Goal: Transaction & Acquisition: Purchase product/service

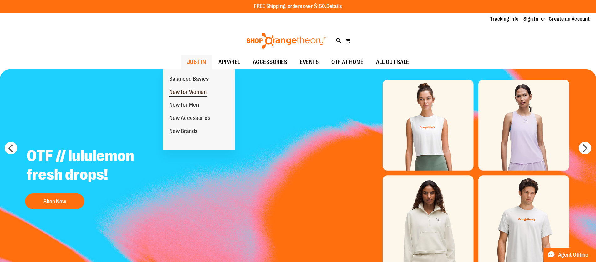
click at [183, 90] on span "New for Women" at bounding box center [188, 93] width 38 height 8
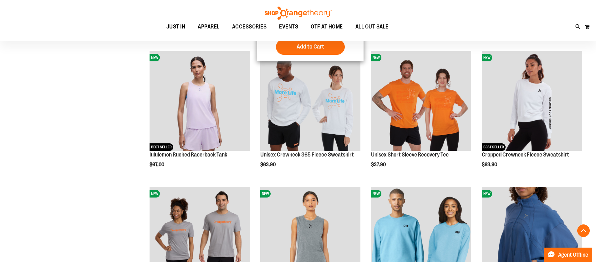
scroll to position [625, 0]
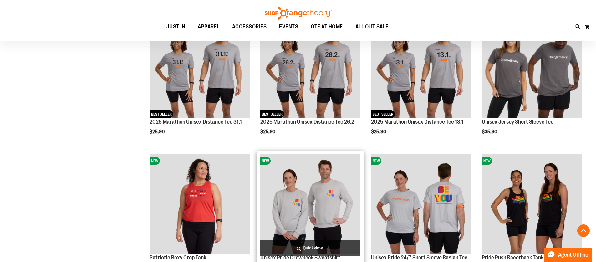
scroll to position [1157, 0]
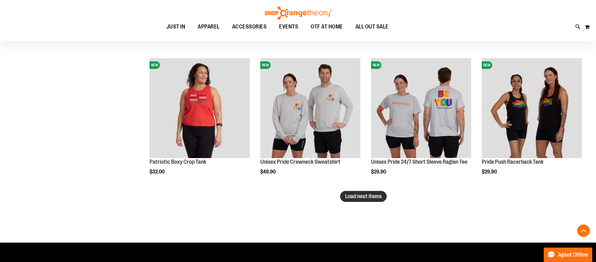
click at [364, 195] on span "Load next items" at bounding box center [363, 196] width 37 height 6
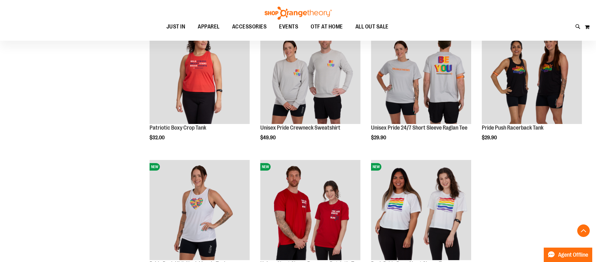
scroll to position [1282, 0]
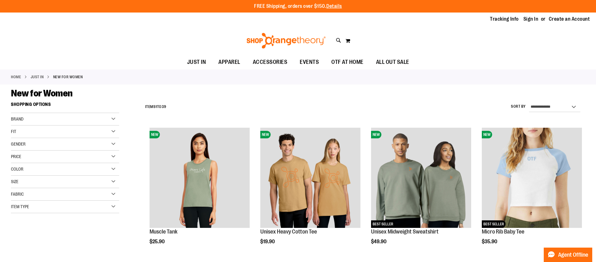
click at [28, 117] on div "Brand" at bounding box center [65, 119] width 108 height 13
click at [14, 137] on link "lululemon" at bounding box center [61, 138] width 104 height 7
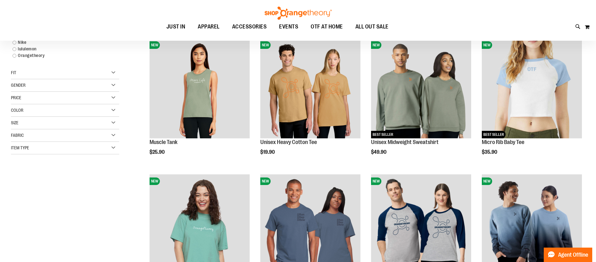
scroll to position [99, 0]
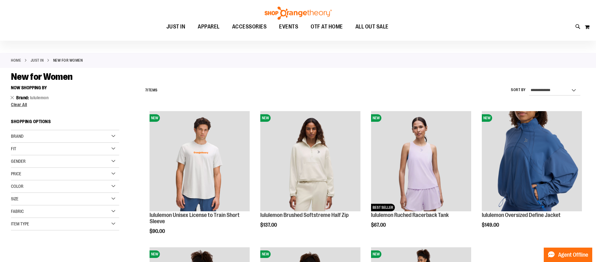
scroll to position [5, 0]
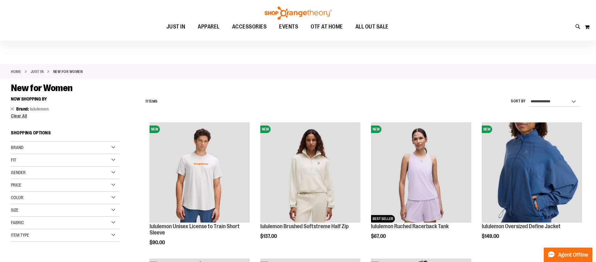
click at [26, 172] on span "Gender" at bounding box center [18, 172] width 15 height 5
click at [24, 184] on link "Women 6 items" at bounding box center [61, 185] width 104 height 7
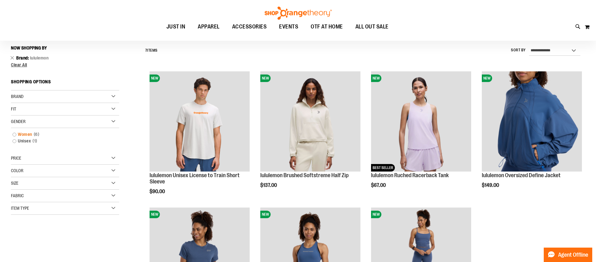
scroll to position [58, 0]
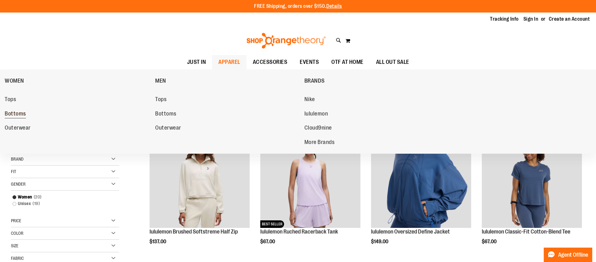
click at [12, 111] on span "Bottoms" at bounding box center [15, 114] width 21 height 8
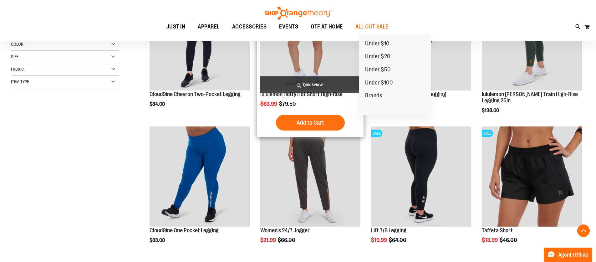
scroll to position [156, 0]
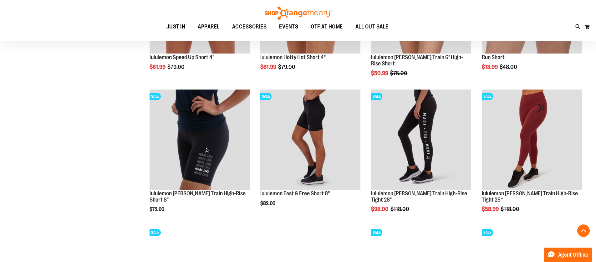
scroll to position [594, 0]
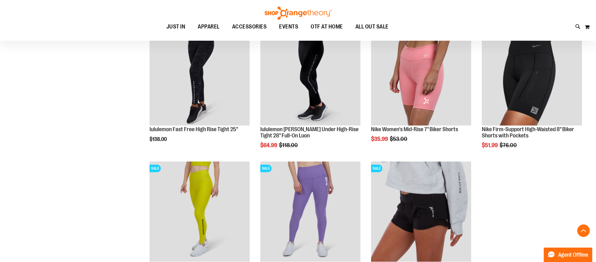
scroll to position [750, 0]
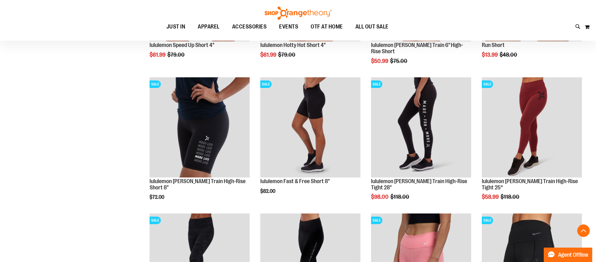
scroll to position [563, 0]
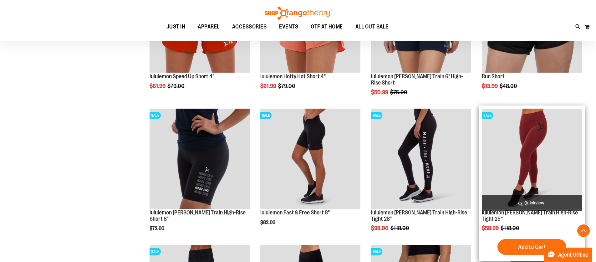
click at [528, 157] on img "product" at bounding box center [532, 159] width 100 height 100
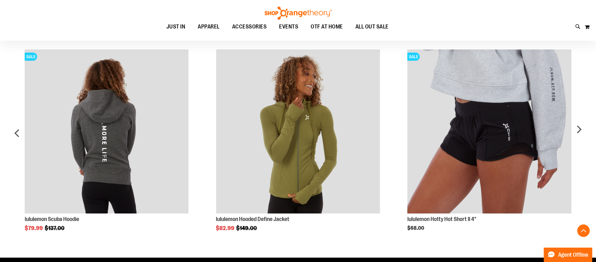
scroll to position [406, 0]
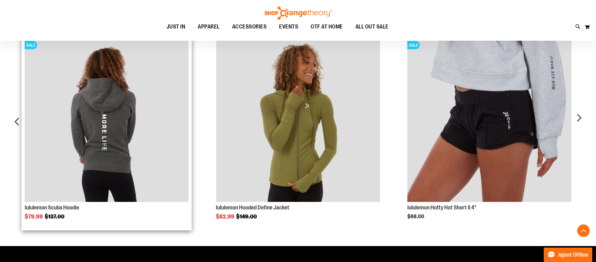
click at [104, 134] on img "Product Page Link" at bounding box center [107, 120] width 164 height 164
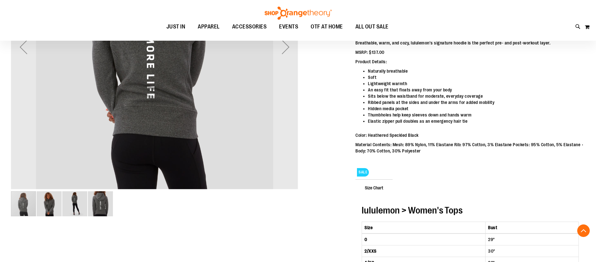
scroll to position [187, 0]
click at [49, 200] on img "image 2 of 4" at bounding box center [49, 203] width 25 height 25
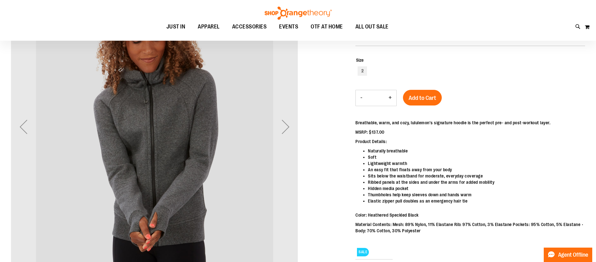
scroll to position [93, 0]
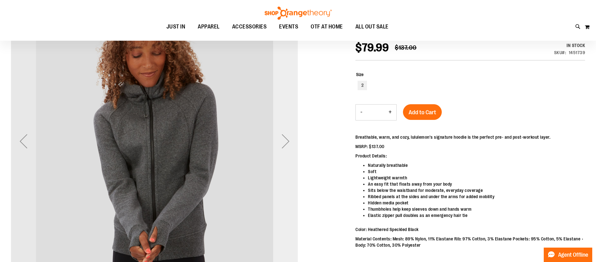
click at [287, 139] on div "Next" at bounding box center [285, 141] width 25 height 25
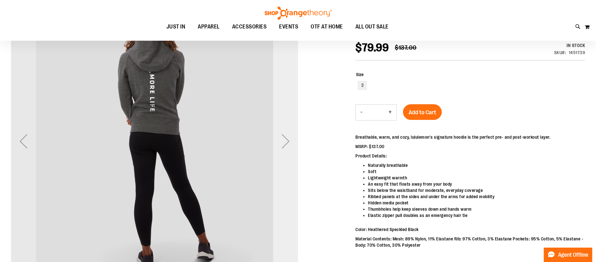
click at [287, 139] on div "Next" at bounding box center [285, 141] width 25 height 25
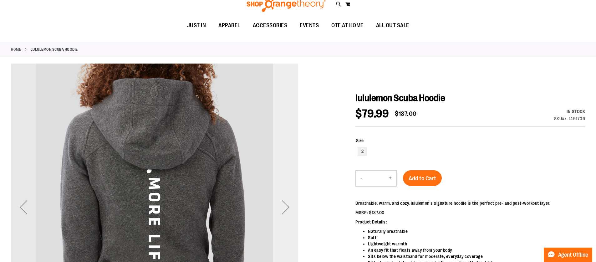
scroll to position [0, 0]
